Goal: Information Seeking & Learning: Learn about a topic

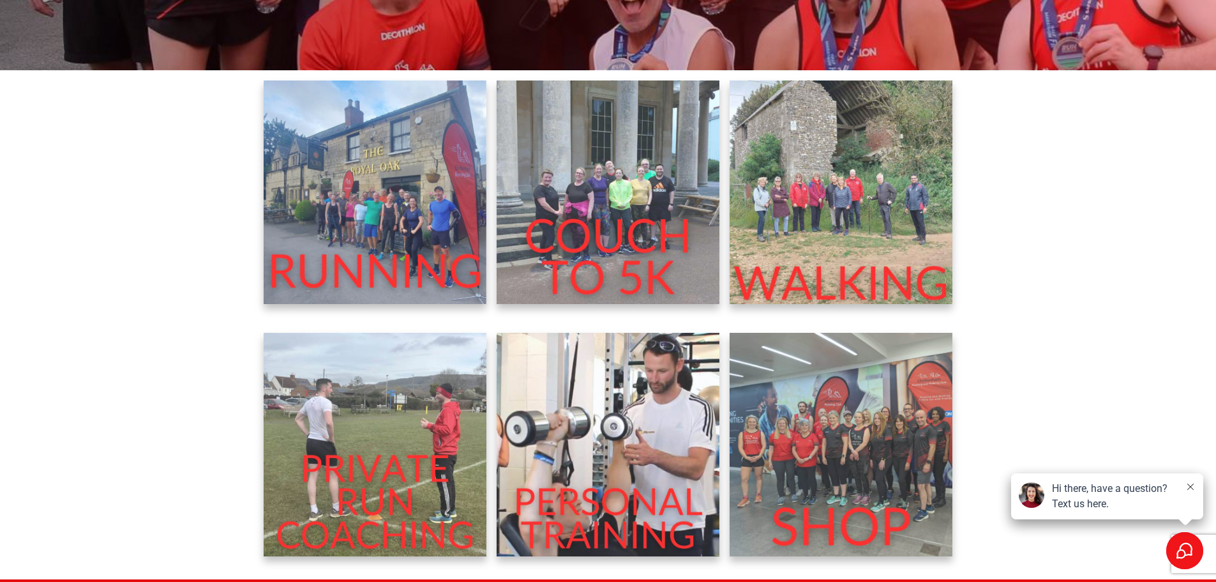
scroll to position [447, 0]
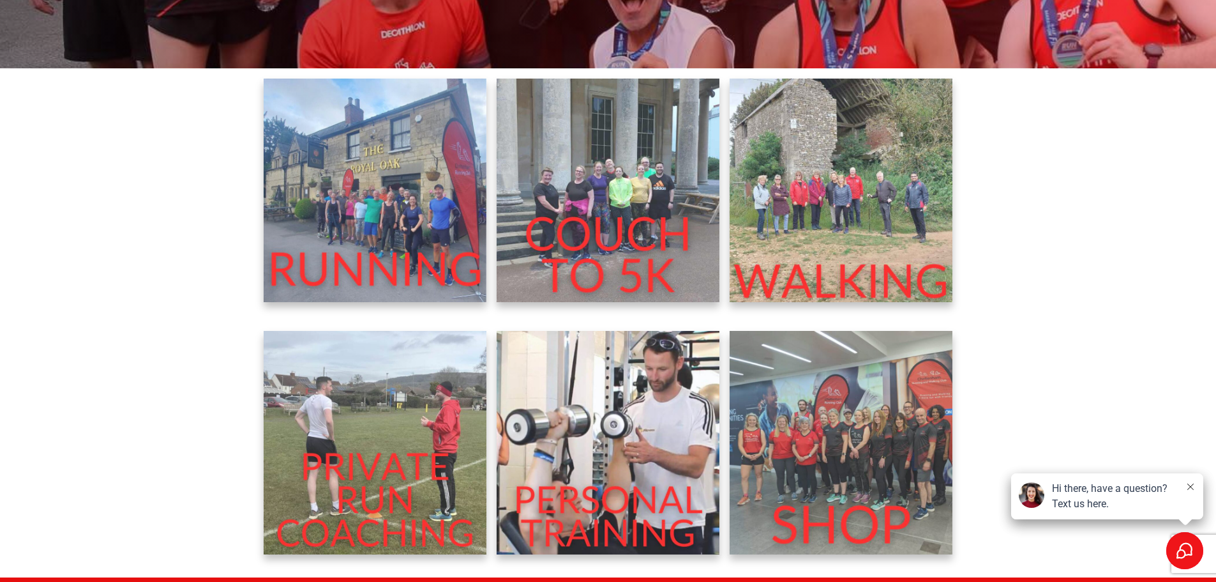
click at [400, 283] on img at bounding box center [375, 190] width 223 height 223
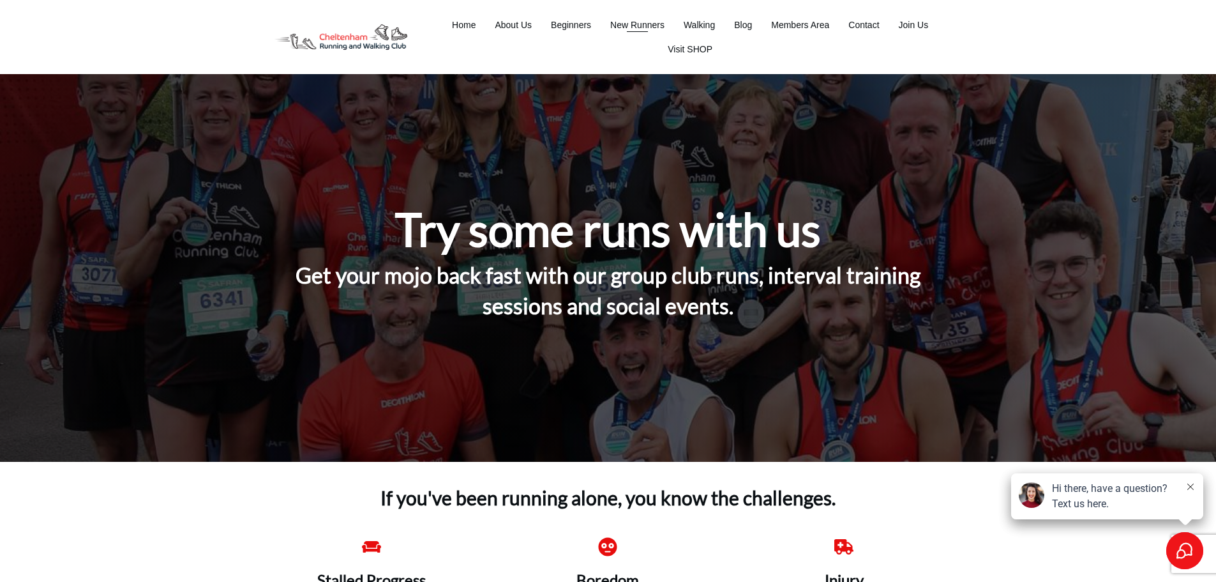
click at [623, 25] on span "New Runners" at bounding box center [637, 25] width 54 height 18
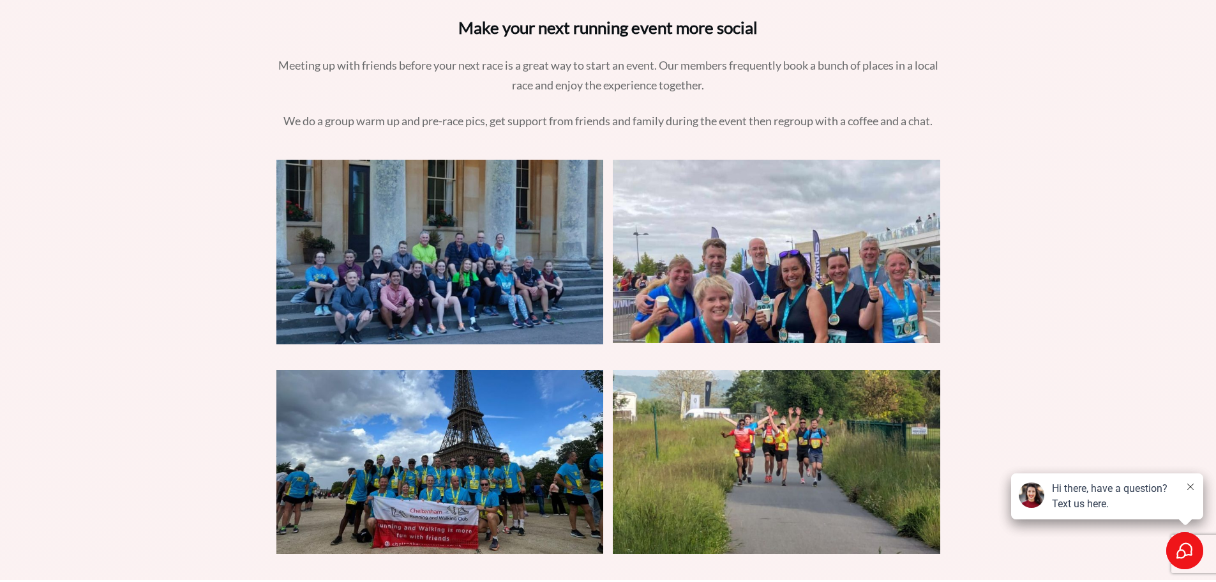
scroll to position [4405, 0]
